Goal: Ask a question: Seek information or help from site administrators or community

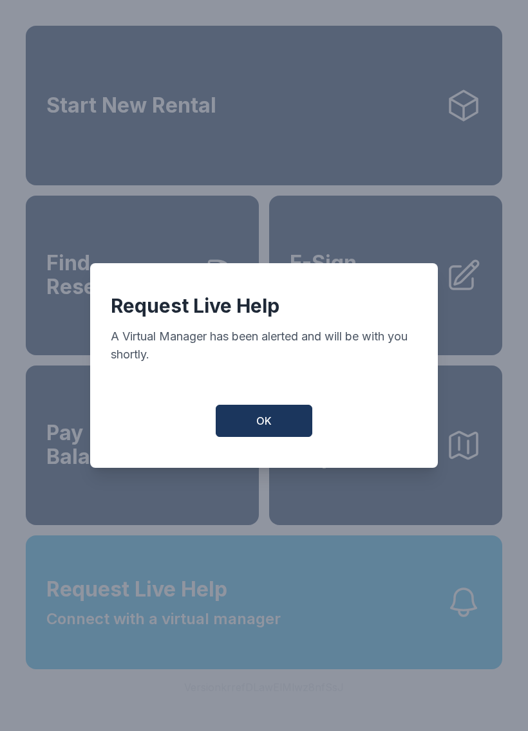
click at [261, 424] on span "OK" at bounding box center [263, 420] width 15 height 15
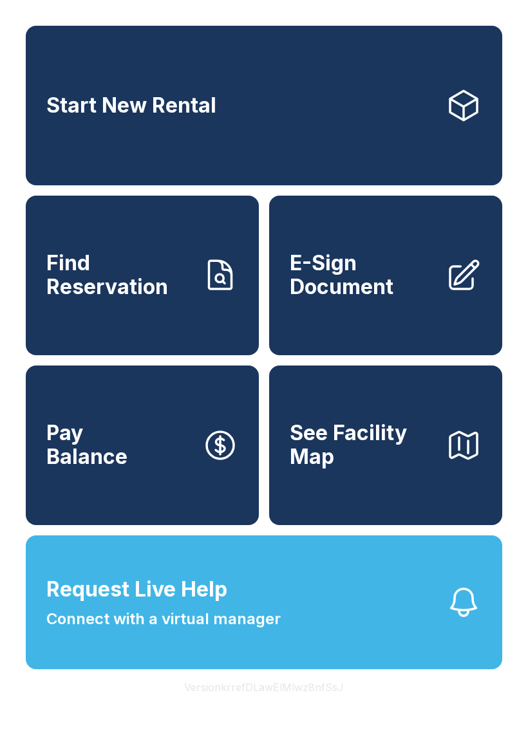
click at [257, 627] on span "Request Live Help Connect with a virtual manager" at bounding box center [163, 602] width 234 height 57
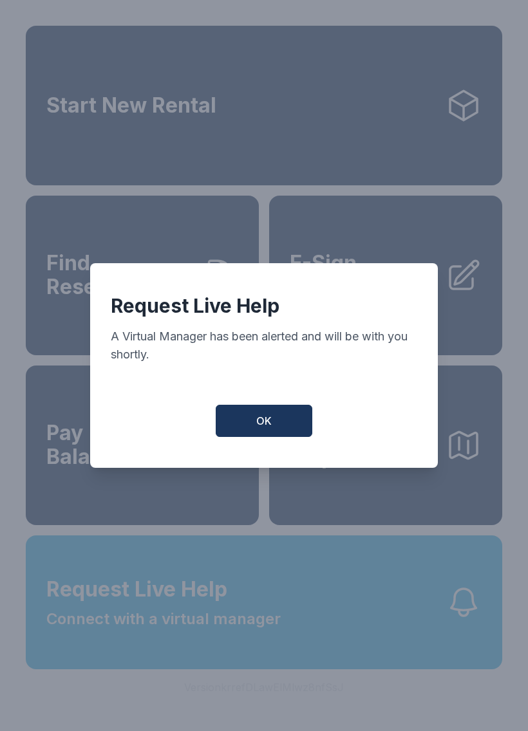
click at [271, 419] on button "OK" at bounding box center [264, 421] width 97 height 32
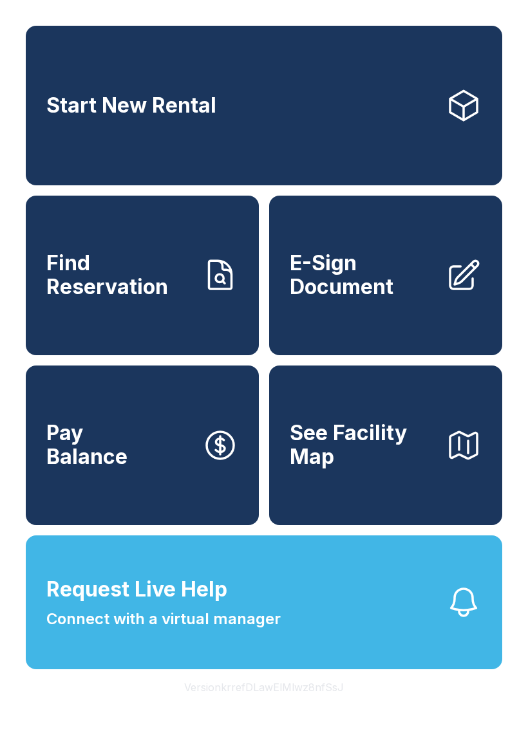
click at [287, 625] on button "Request Live Help Connect with a virtual manager" at bounding box center [264, 603] width 476 height 134
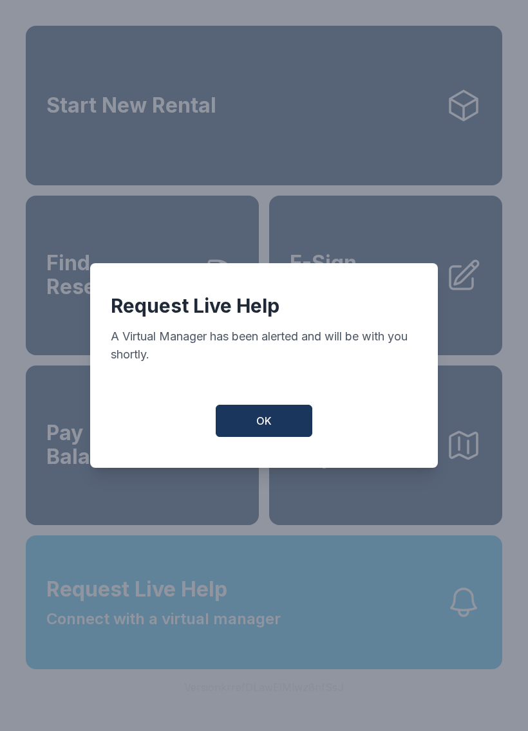
click at [265, 415] on button "OK" at bounding box center [264, 421] width 97 height 32
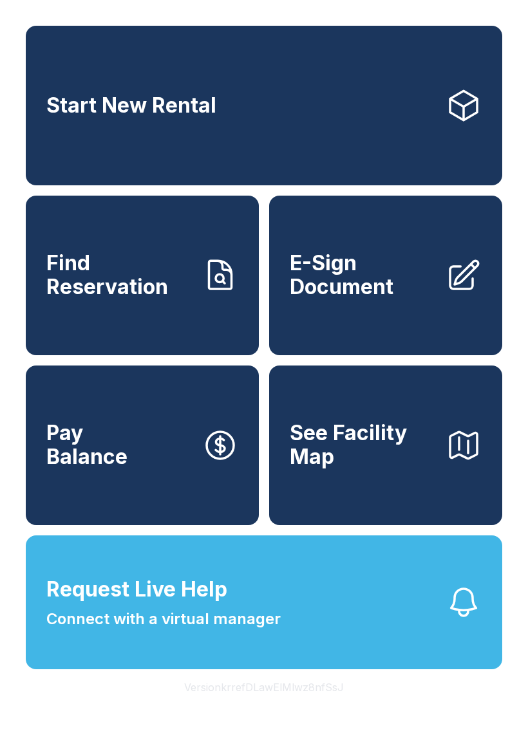
click at [377, 670] on button "Request Live Help Connect with a virtual manager" at bounding box center [264, 603] width 476 height 134
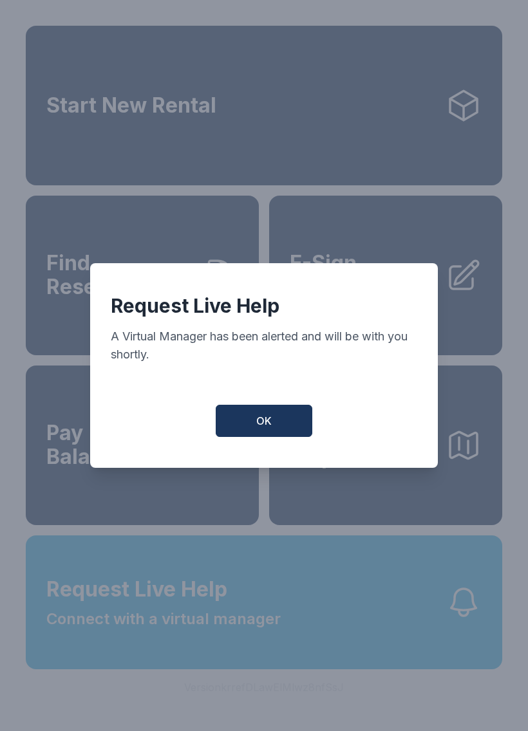
click at [277, 408] on div "Request Live Help A Virtual Manager has been alerted and will be with you short…" at bounding box center [264, 365] width 348 height 205
click at [279, 409] on div "Request Live Help A Virtual Manager has been alerted and will be with you short…" at bounding box center [264, 365] width 348 height 205
click at [252, 428] on button "OK" at bounding box center [264, 421] width 97 height 32
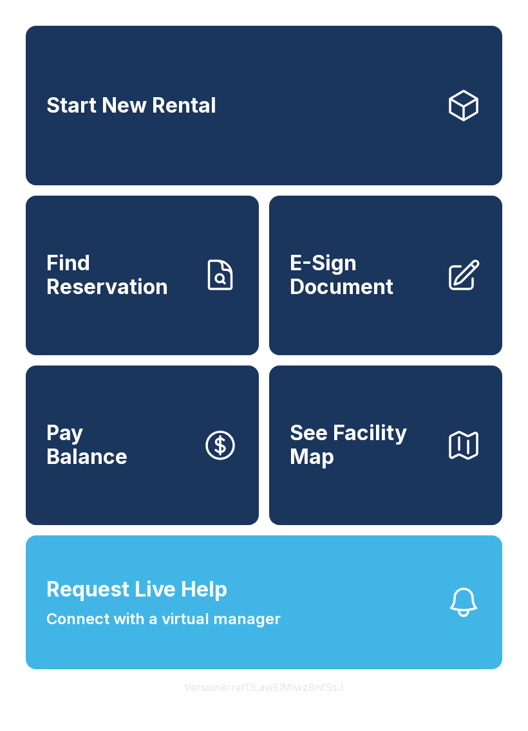
click at [264, 631] on span "Connect with a virtual manager" at bounding box center [163, 619] width 234 height 23
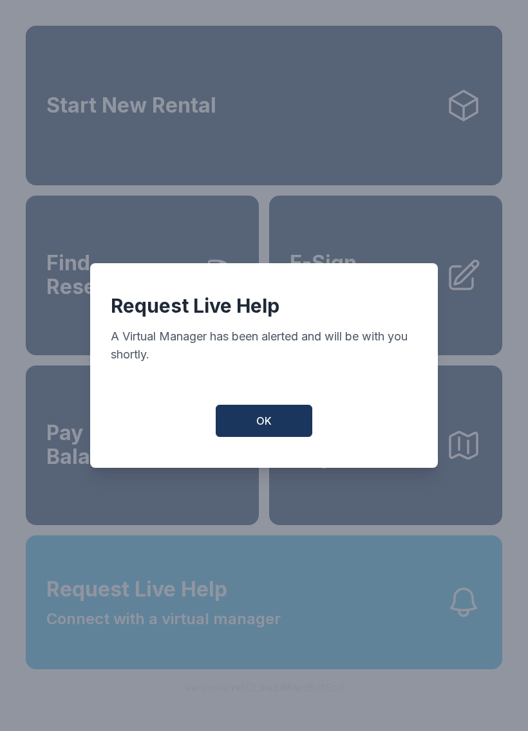
click at [274, 433] on button "OK" at bounding box center [264, 421] width 97 height 32
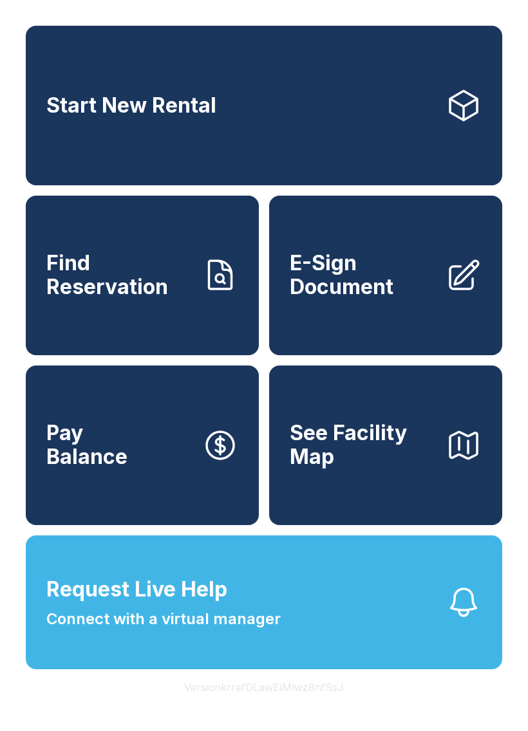
click at [303, 661] on button "Request Live Help Connect with a virtual manager" at bounding box center [264, 603] width 476 height 134
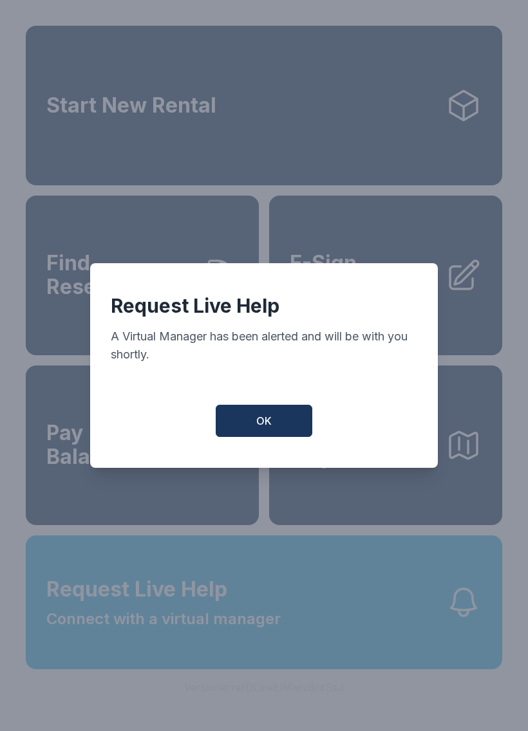
click at [300, 418] on button "OK" at bounding box center [264, 421] width 97 height 32
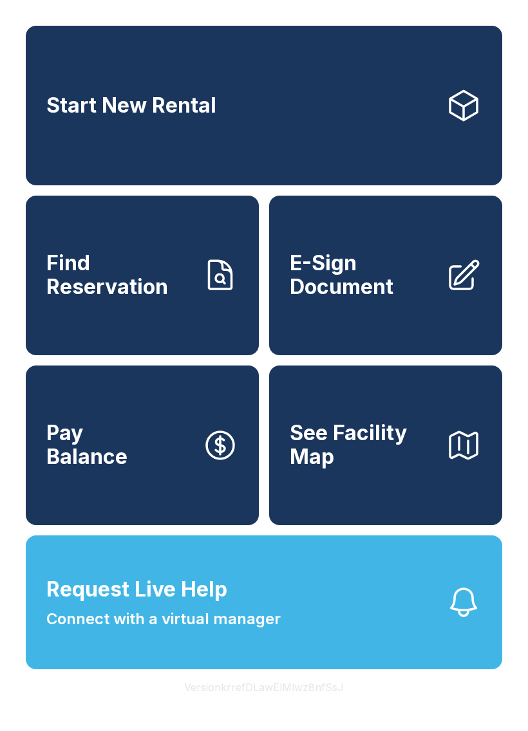
click at [379, 469] on span "See Facility Map" at bounding box center [363, 445] width 146 height 47
click at [332, 652] on button "Request Live Help Connect with a virtual manager" at bounding box center [264, 603] width 476 height 134
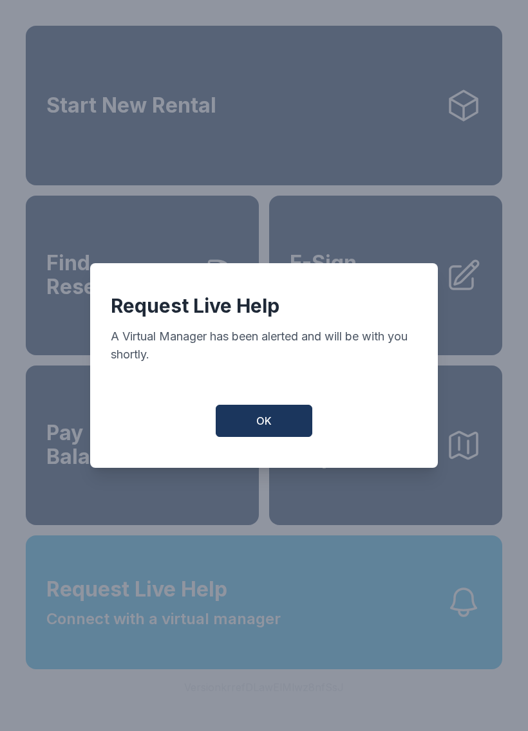
click at [271, 427] on span "OK" at bounding box center [263, 420] width 15 height 15
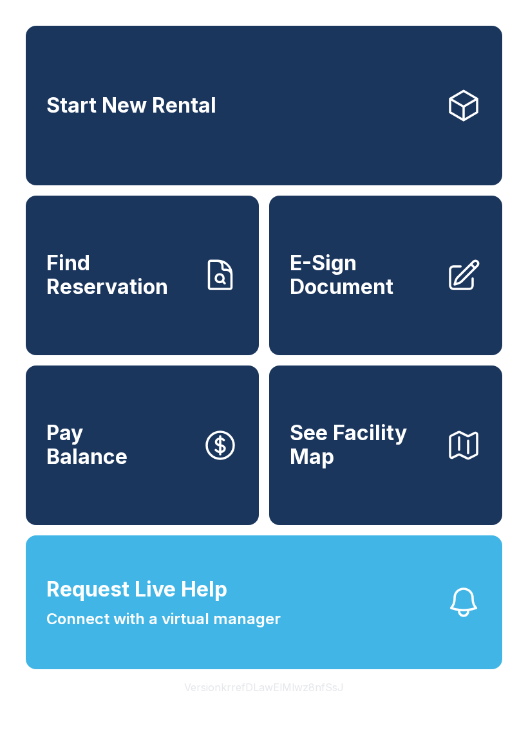
click at [327, 634] on button "Request Live Help Connect with a virtual manager" at bounding box center [264, 603] width 476 height 134
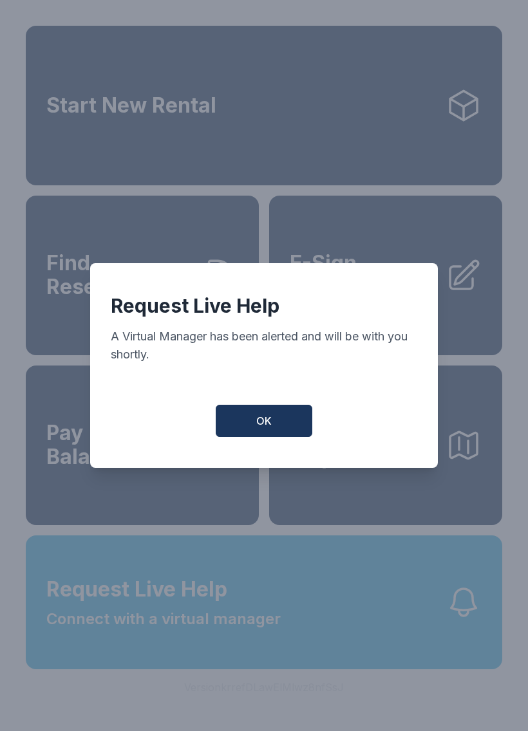
click at [272, 437] on button "OK" at bounding box center [264, 421] width 97 height 32
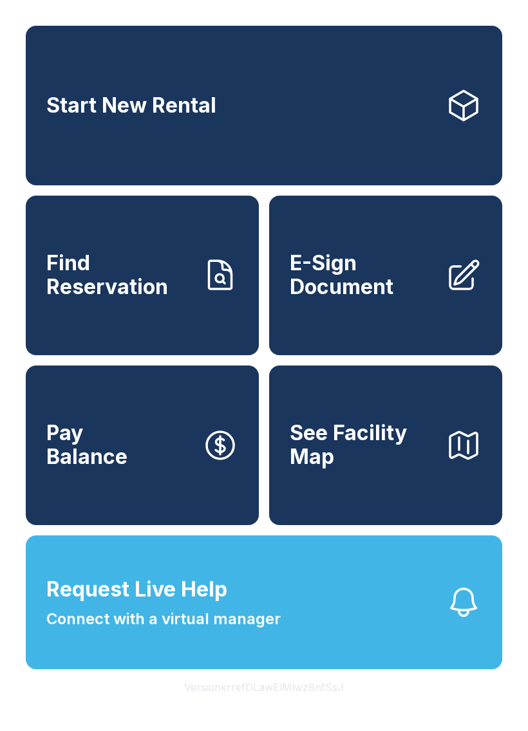
click at [265, 631] on span "Connect with a virtual manager" at bounding box center [163, 619] width 234 height 23
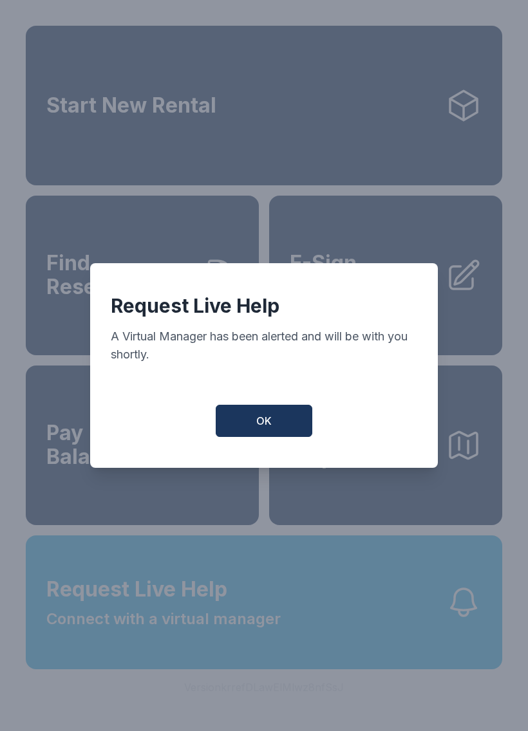
click at [259, 429] on span "OK" at bounding box center [263, 420] width 15 height 15
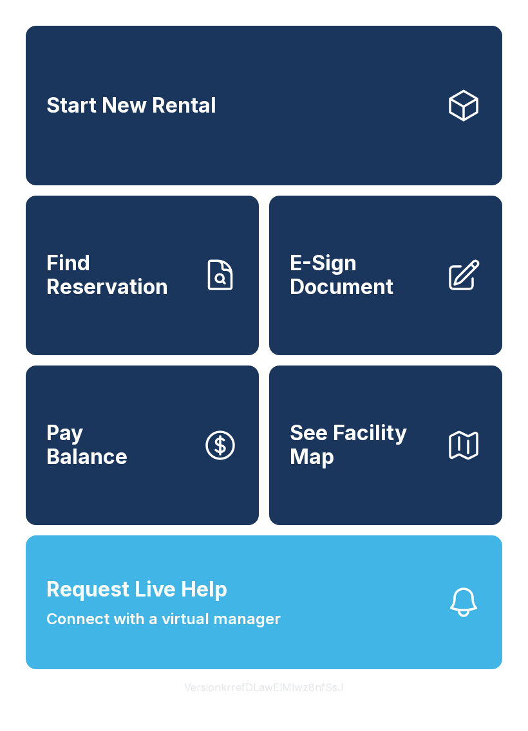
click at [323, 612] on button "Request Live Help Connect with a virtual manager" at bounding box center [264, 603] width 476 height 134
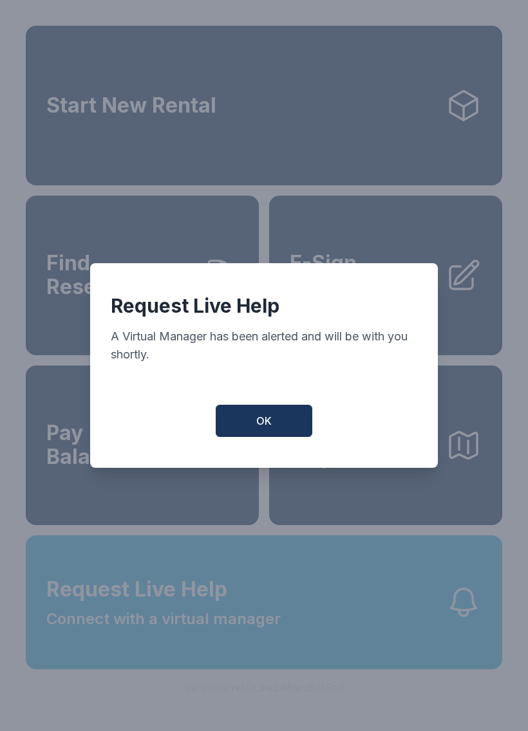
click at [281, 437] on button "OK" at bounding box center [264, 421] width 97 height 32
